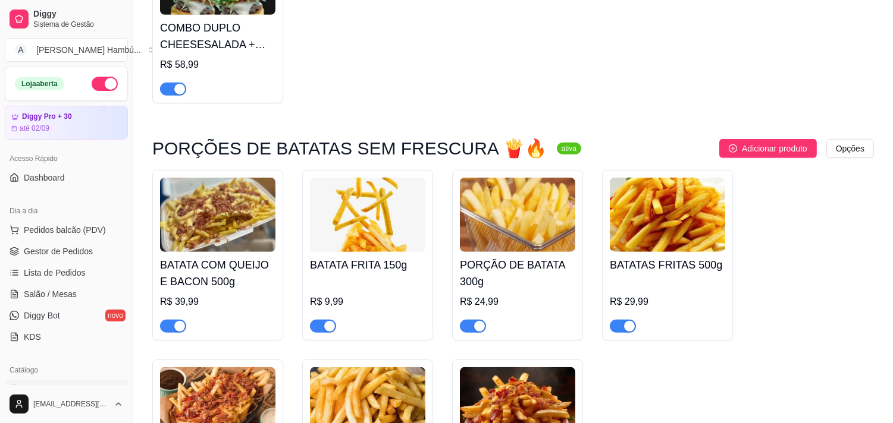
scroll to position [132, 0]
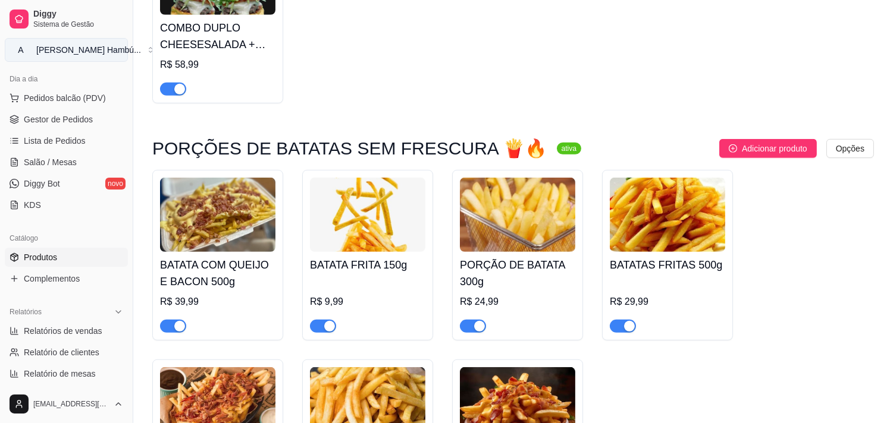
click at [87, 54] on div "[PERSON_NAME] Hambú ..." at bounding box center [88, 50] width 105 height 12
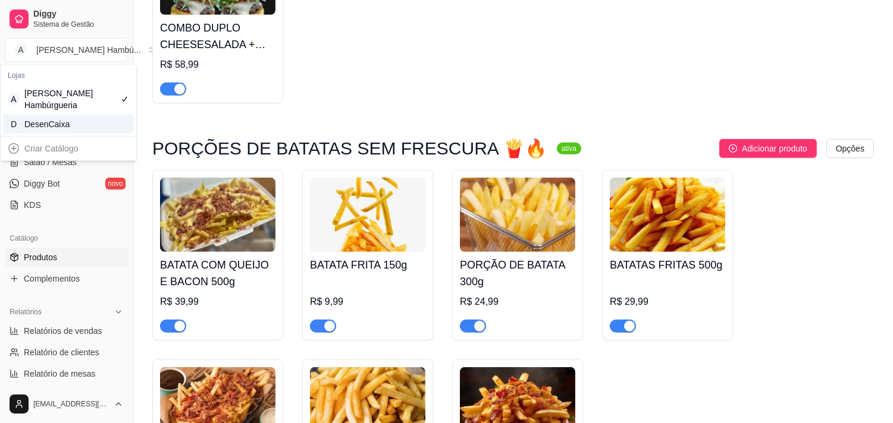
click at [103, 122] on div "D DesenCaixa" at bounding box center [68, 124] width 131 height 19
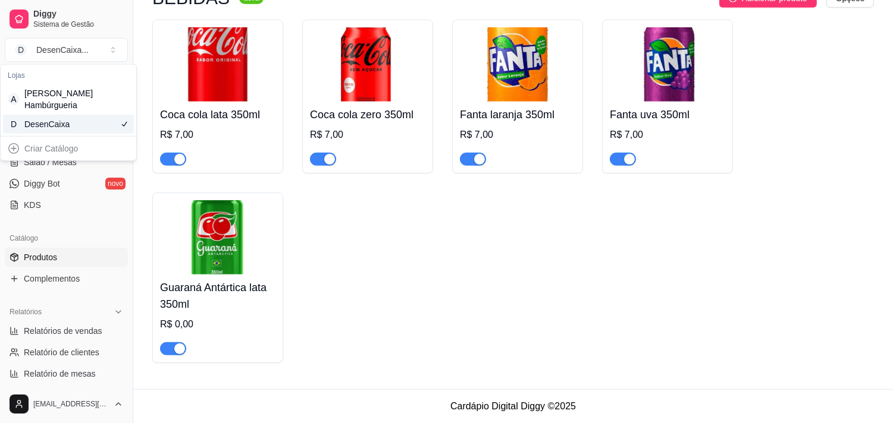
scroll to position [1240, 0]
click at [93, 121] on link "Gestor de Pedidos" at bounding box center [66, 119] width 123 height 19
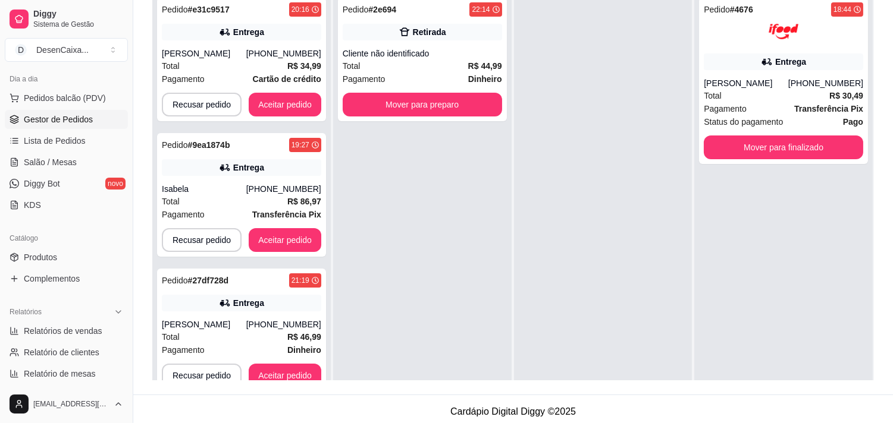
scroll to position [181, 0]
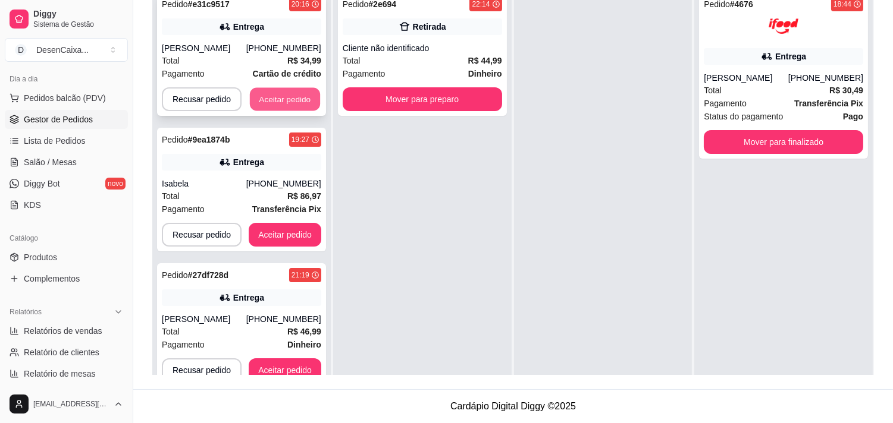
click at [280, 93] on button "Aceitar pedido" at bounding box center [285, 99] width 70 height 23
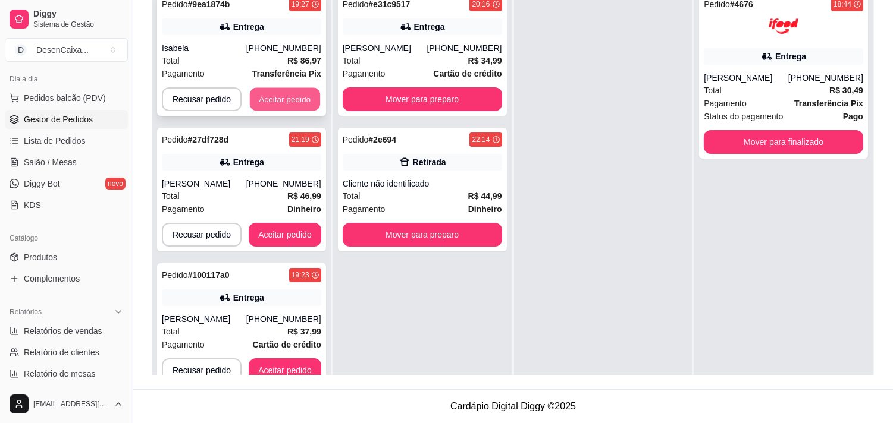
click at [272, 101] on button "Aceitar pedido" at bounding box center [285, 99] width 70 height 23
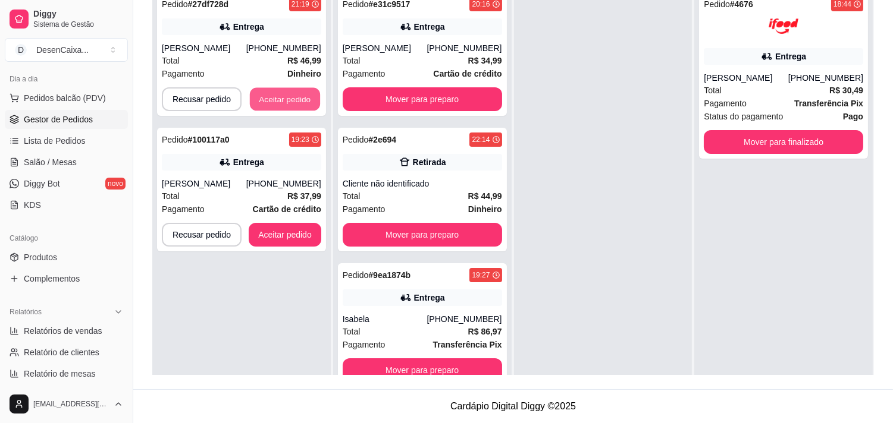
click at [272, 101] on button "Aceitar pedido" at bounding box center [285, 99] width 70 height 23
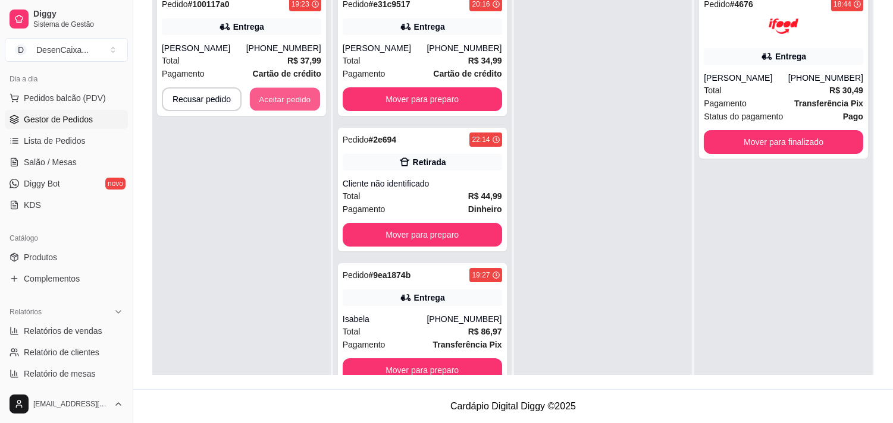
click at [272, 101] on button "Aceitar pedido" at bounding box center [285, 99] width 70 height 23
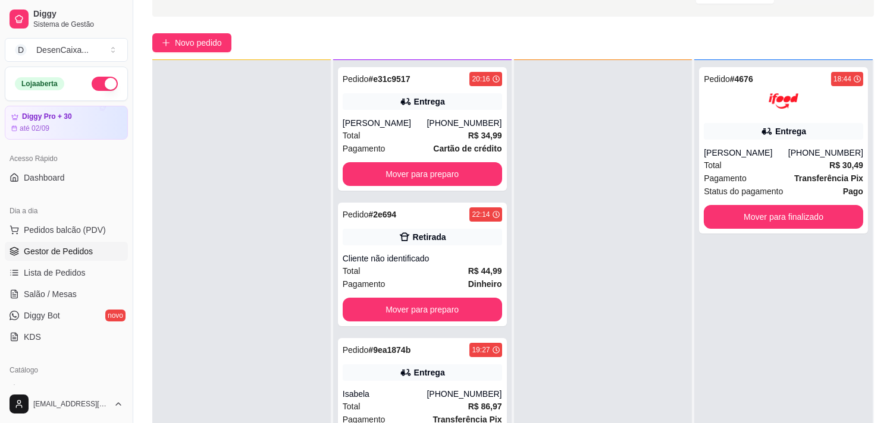
scroll to position [52, 0]
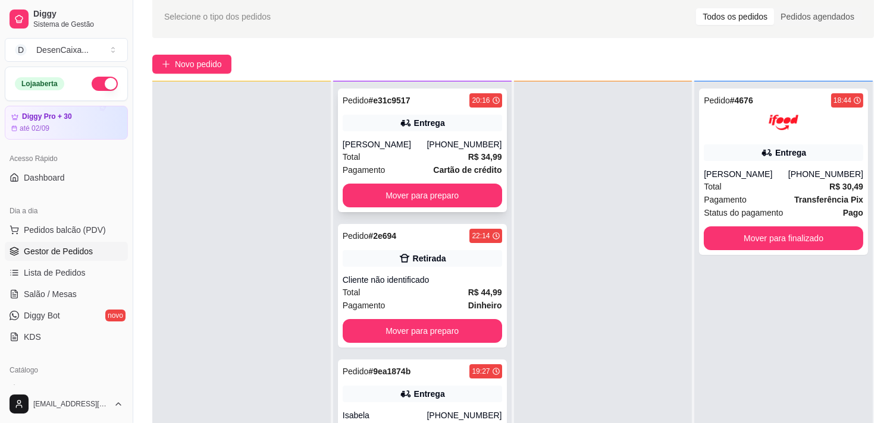
click at [387, 99] on strong "# e31c9517" at bounding box center [389, 101] width 42 height 10
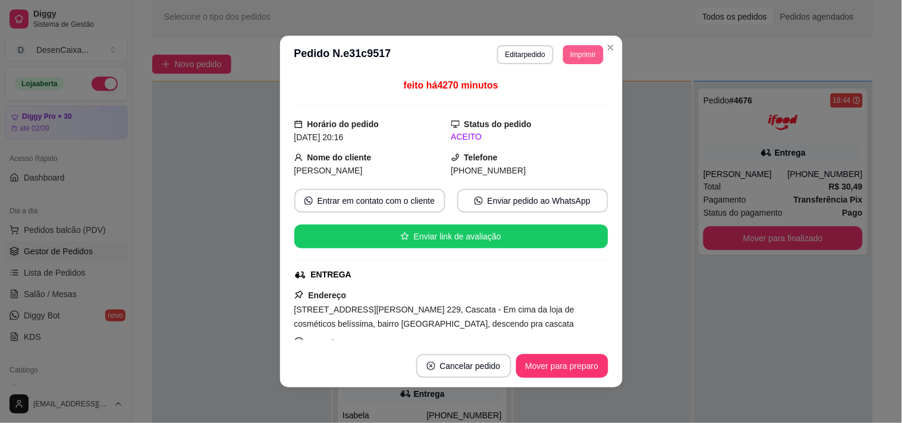
click at [569, 56] on button "Imprimir" at bounding box center [583, 54] width 40 height 19
click at [571, 93] on button "Impressora" at bounding box center [555, 97] width 83 height 18
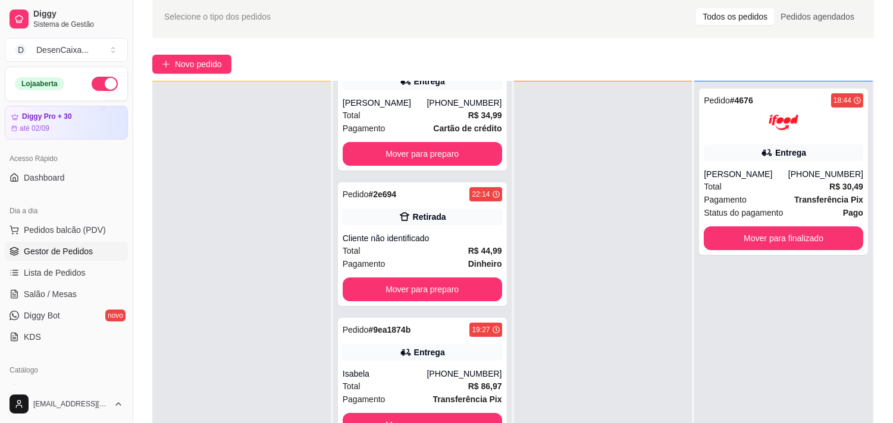
scroll to position [266, 0]
